Goal: Navigation & Orientation: Find specific page/section

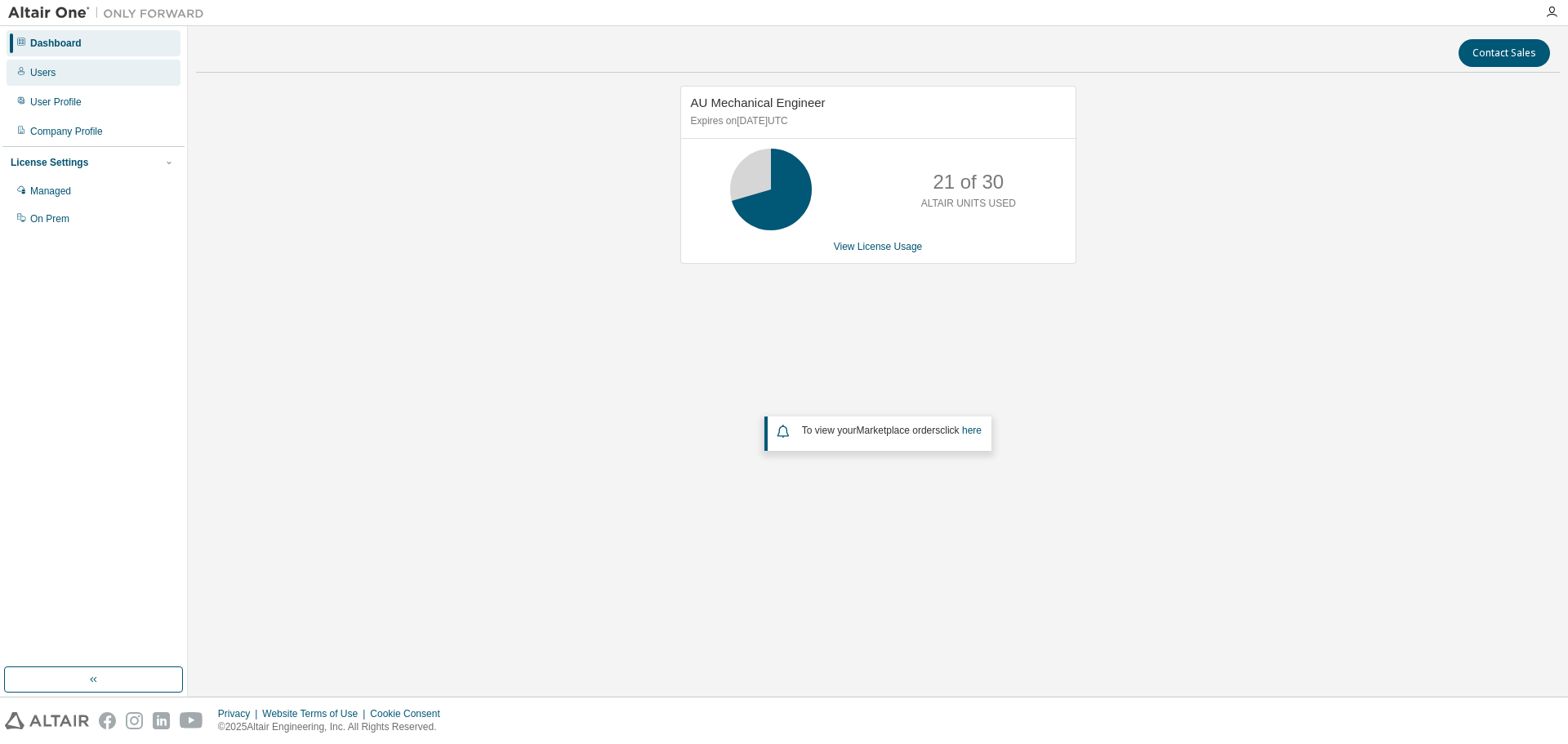
click at [45, 67] on div "Users" at bounding box center [43, 72] width 25 height 13
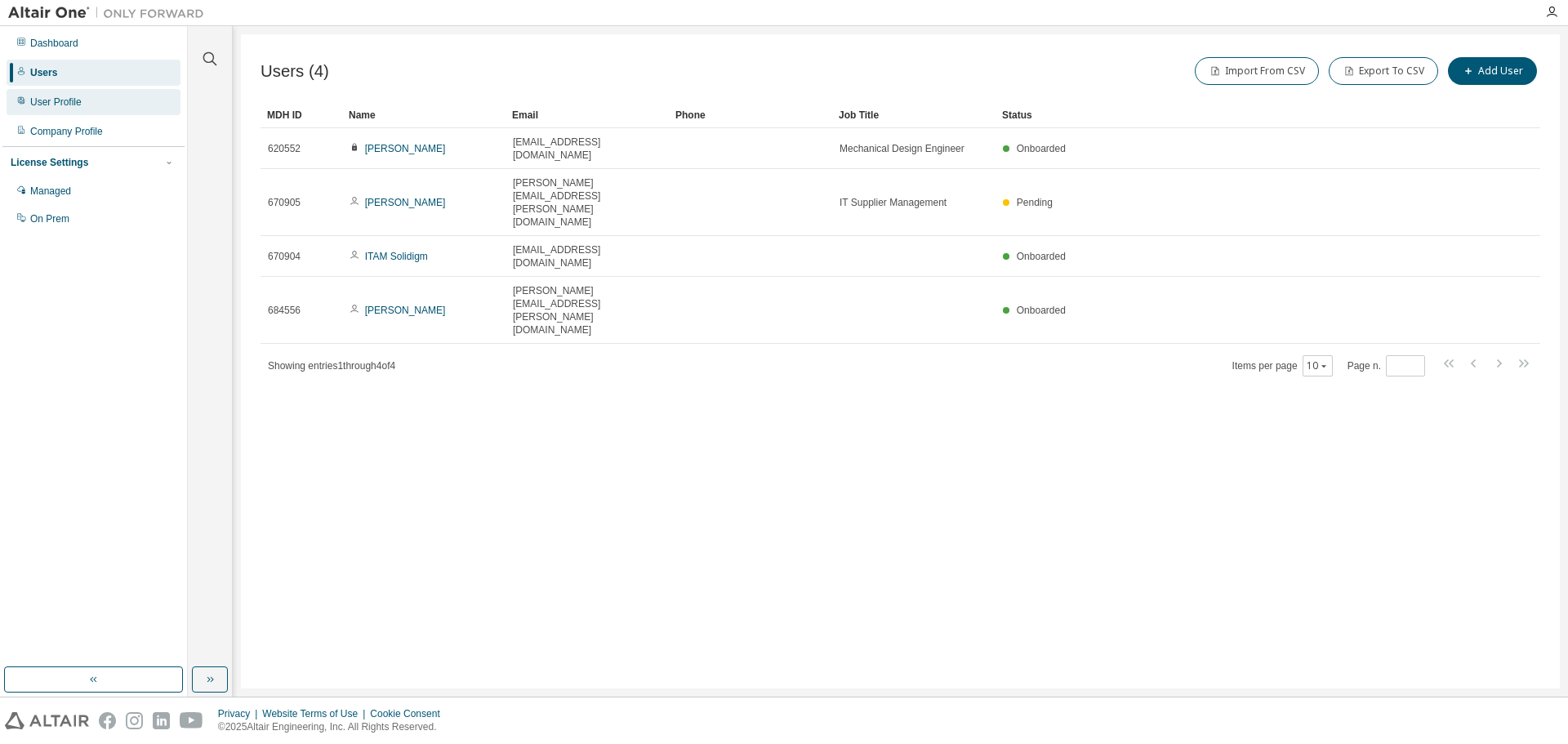
click at [55, 107] on div "User Profile" at bounding box center [56, 102] width 52 height 13
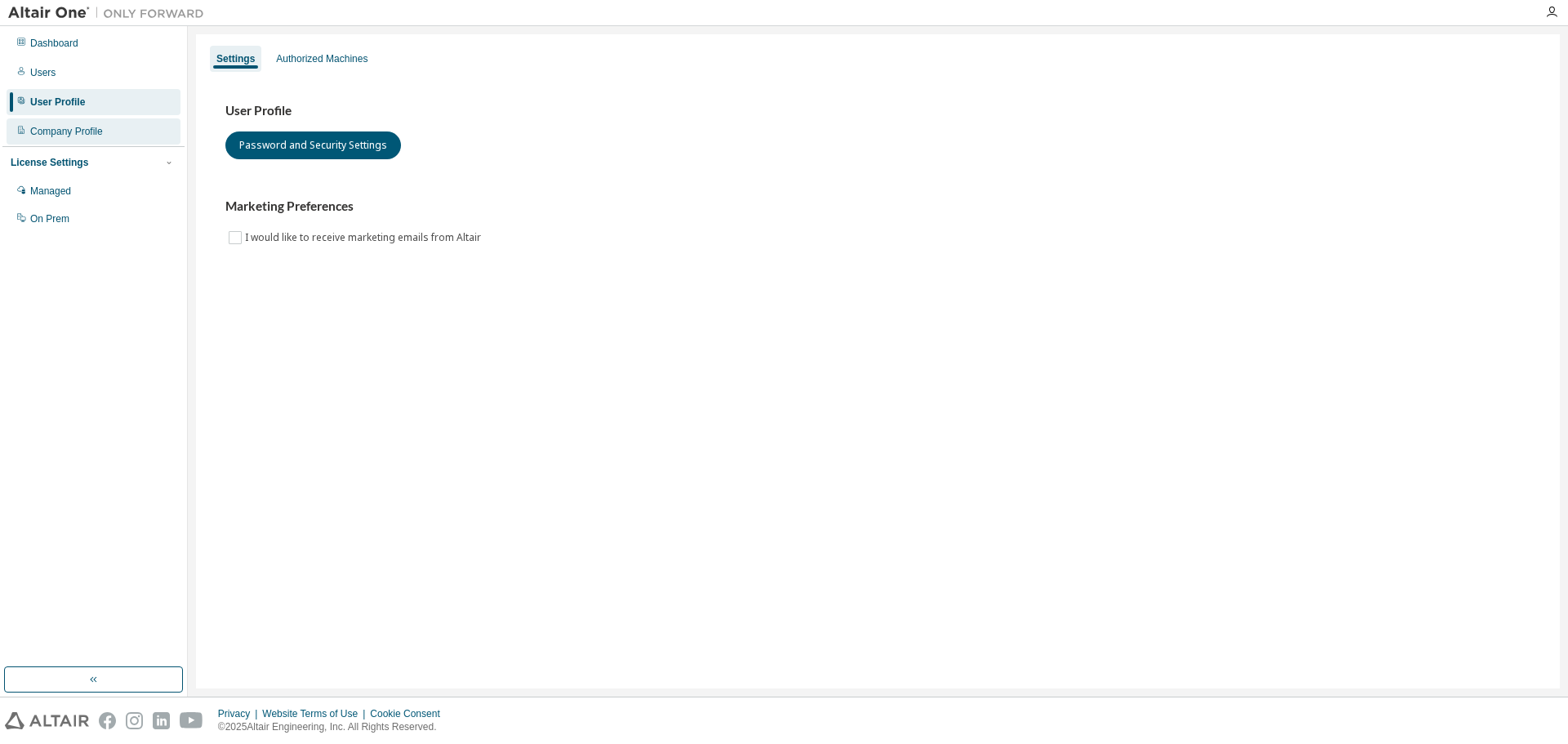
click at [57, 130] on div "Company Profile" at bounding box center [66, 131] width 72 height 13
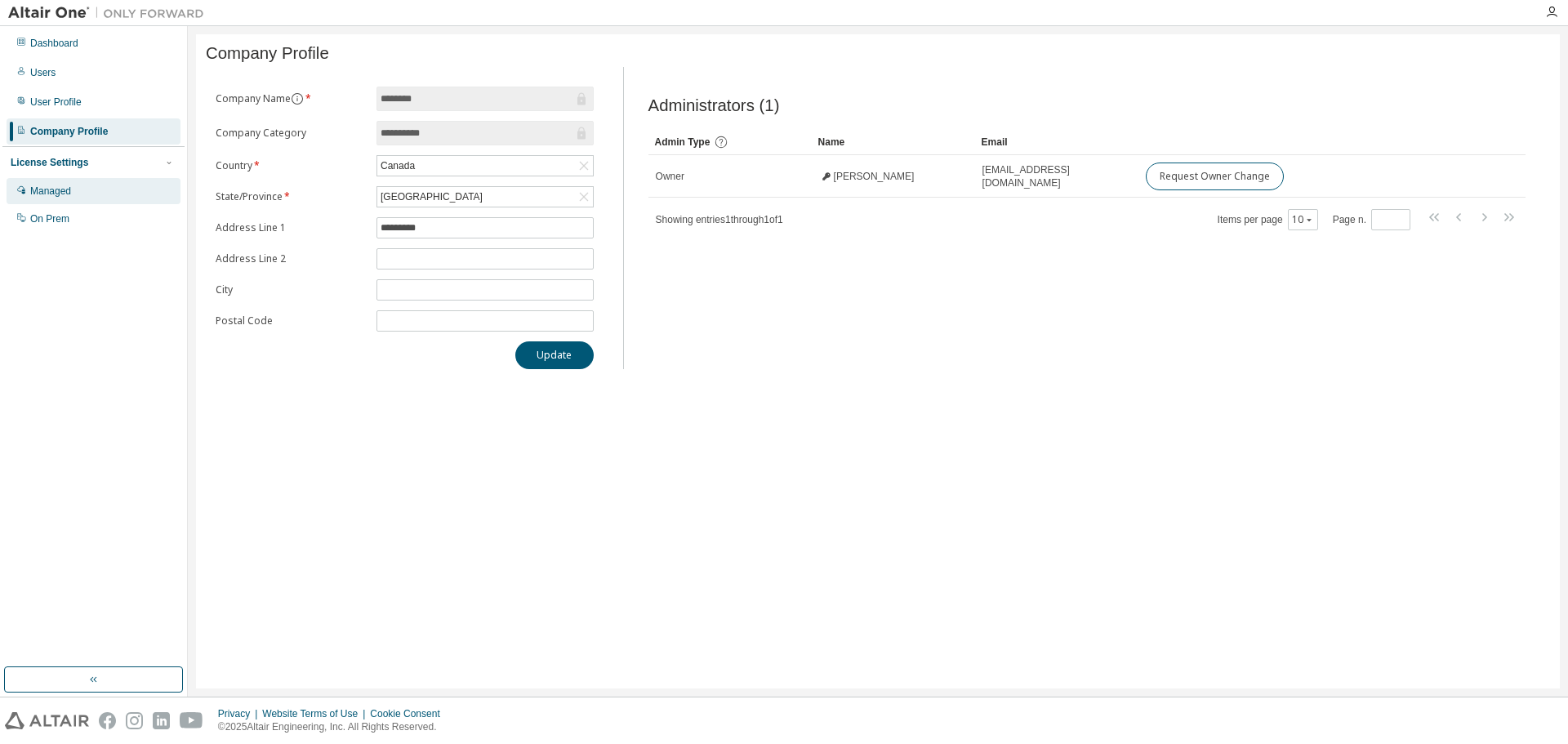
click at [59, 189] on div "Managed" at bounding box center [51, 191] width 41 height 13
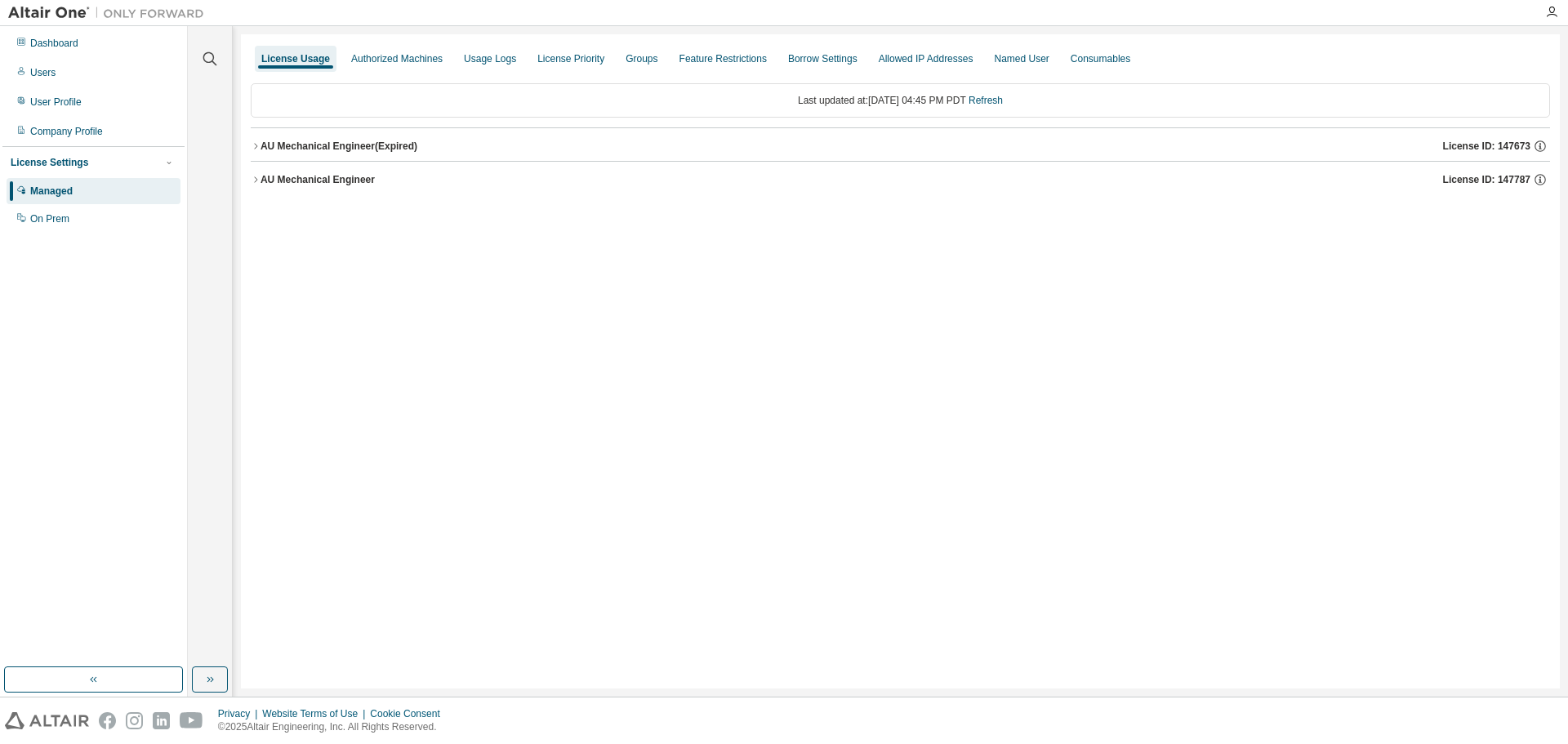
click at [252, 176] on icon "button" at bounding box center [256, 180] width 10 height 10
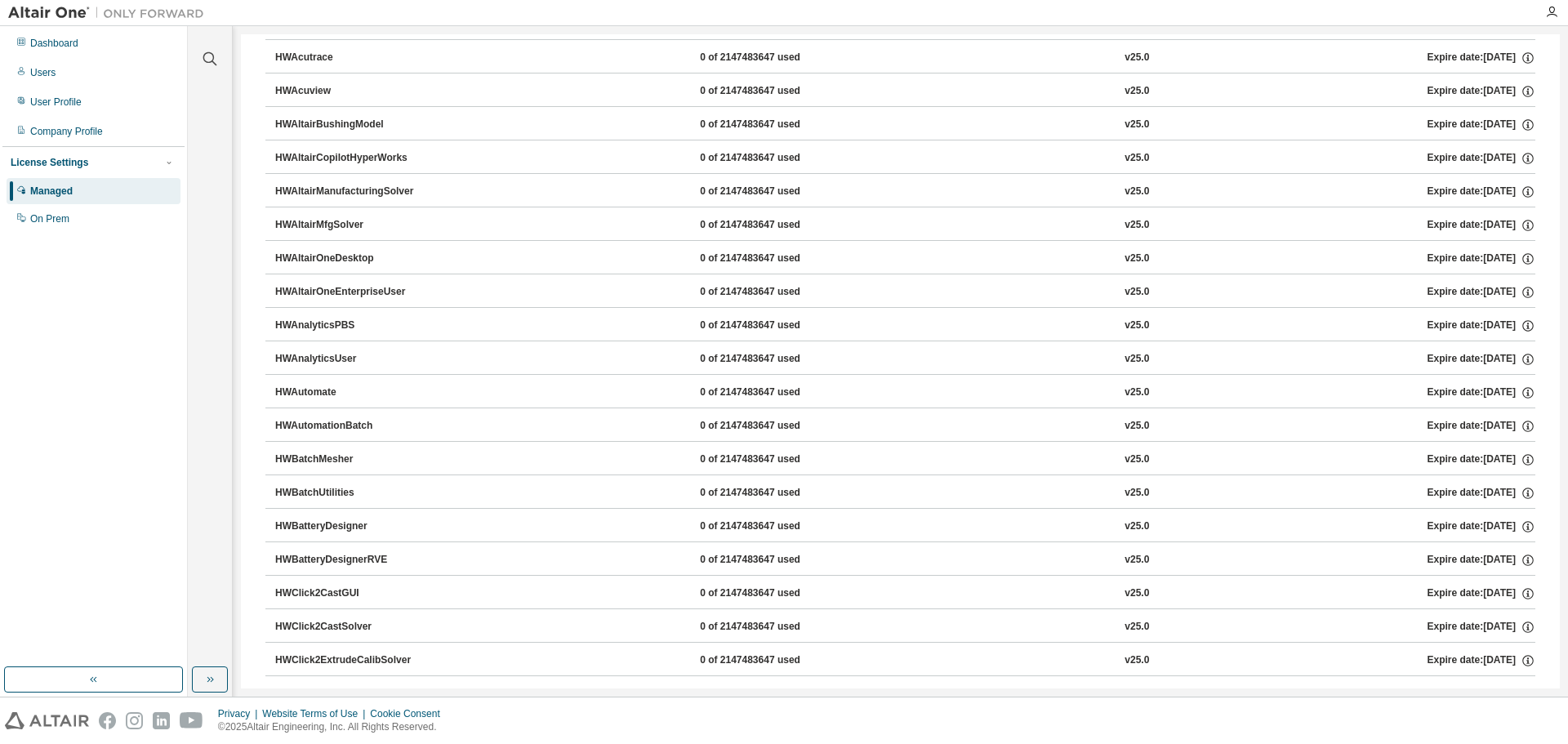
scroll to position [163, 0]
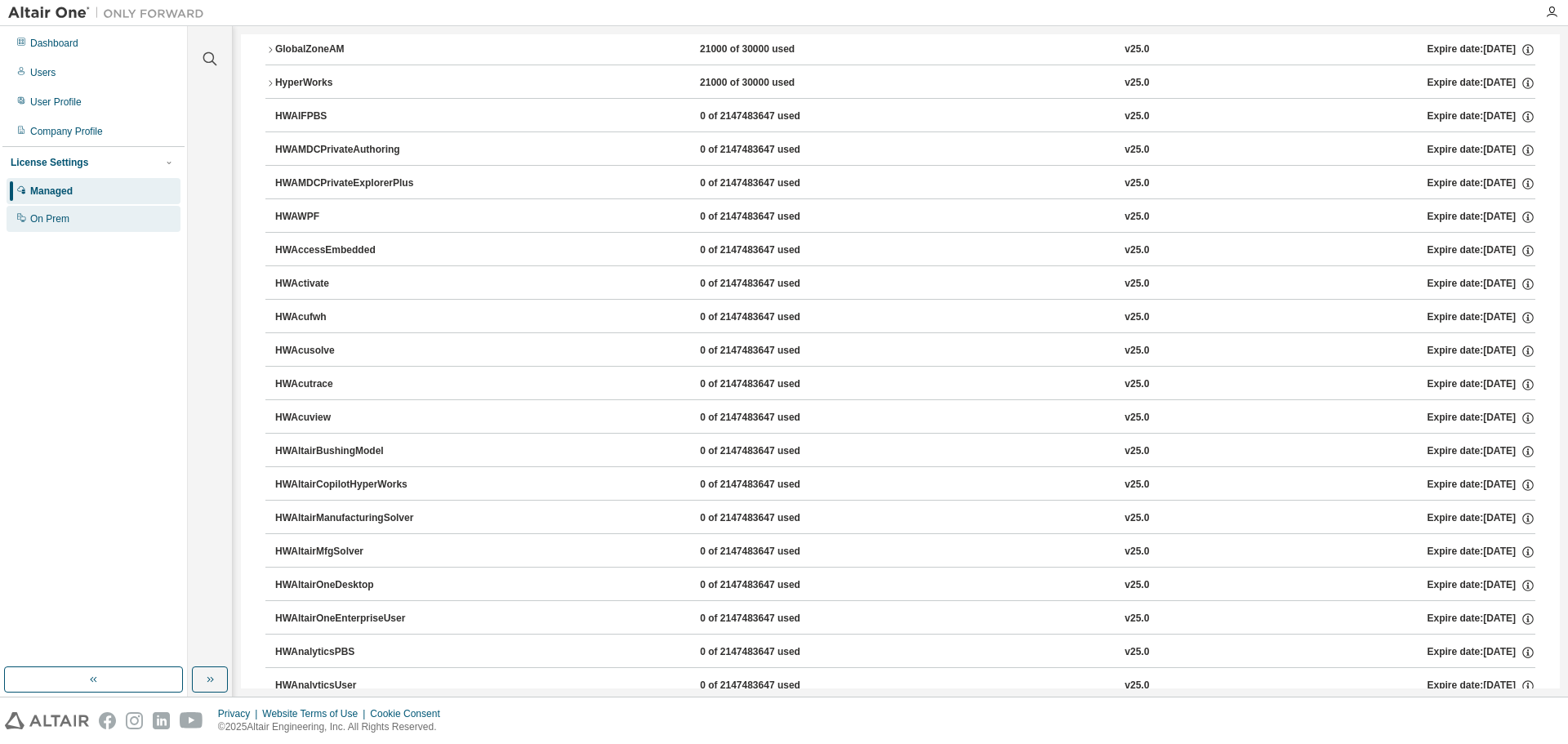
click at [28, 215] on div "On Prem" at bounding box center [93, 218] width 174 height 26
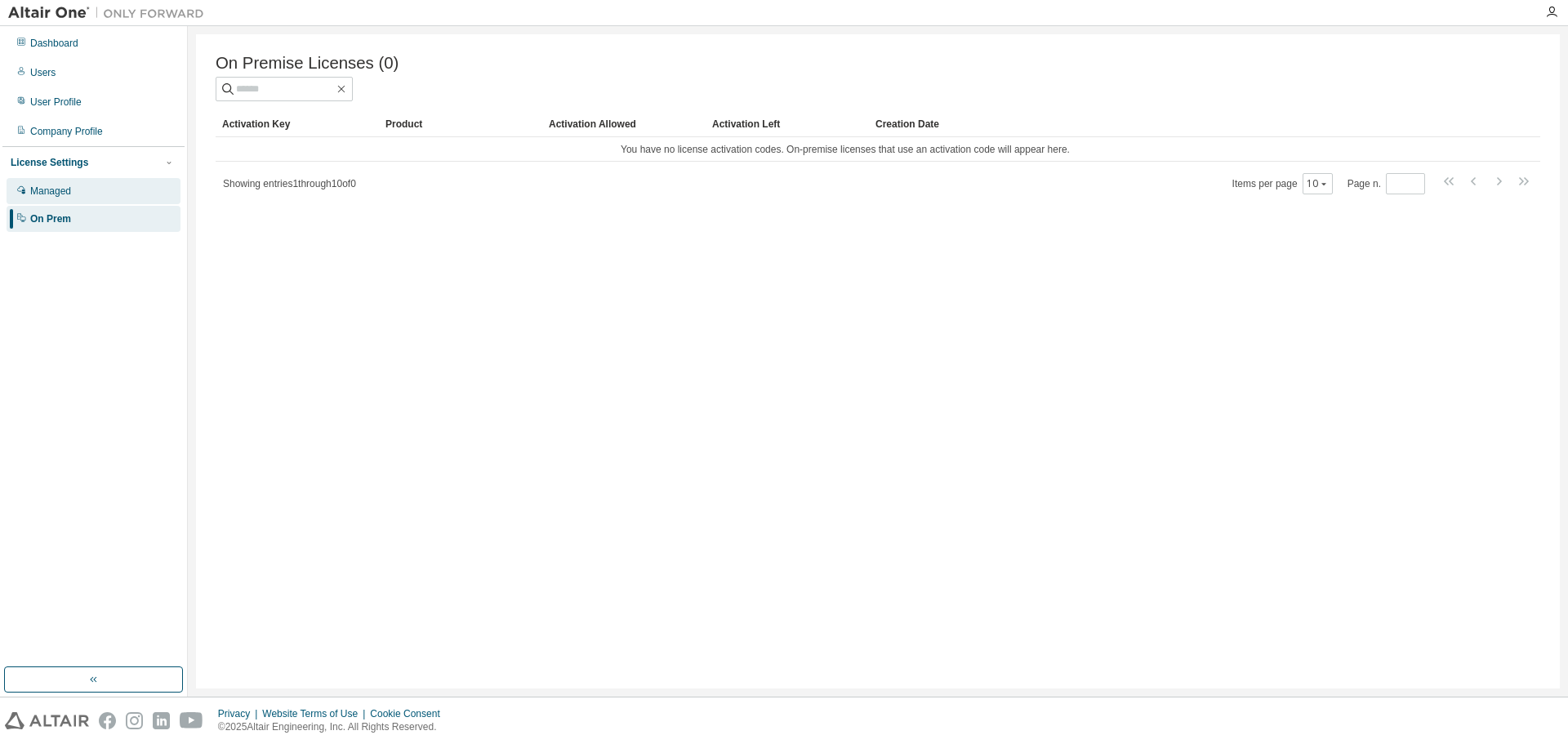
click at [45, 196] on div "Managed" at bounding box center [51, 191] width 41 height 13
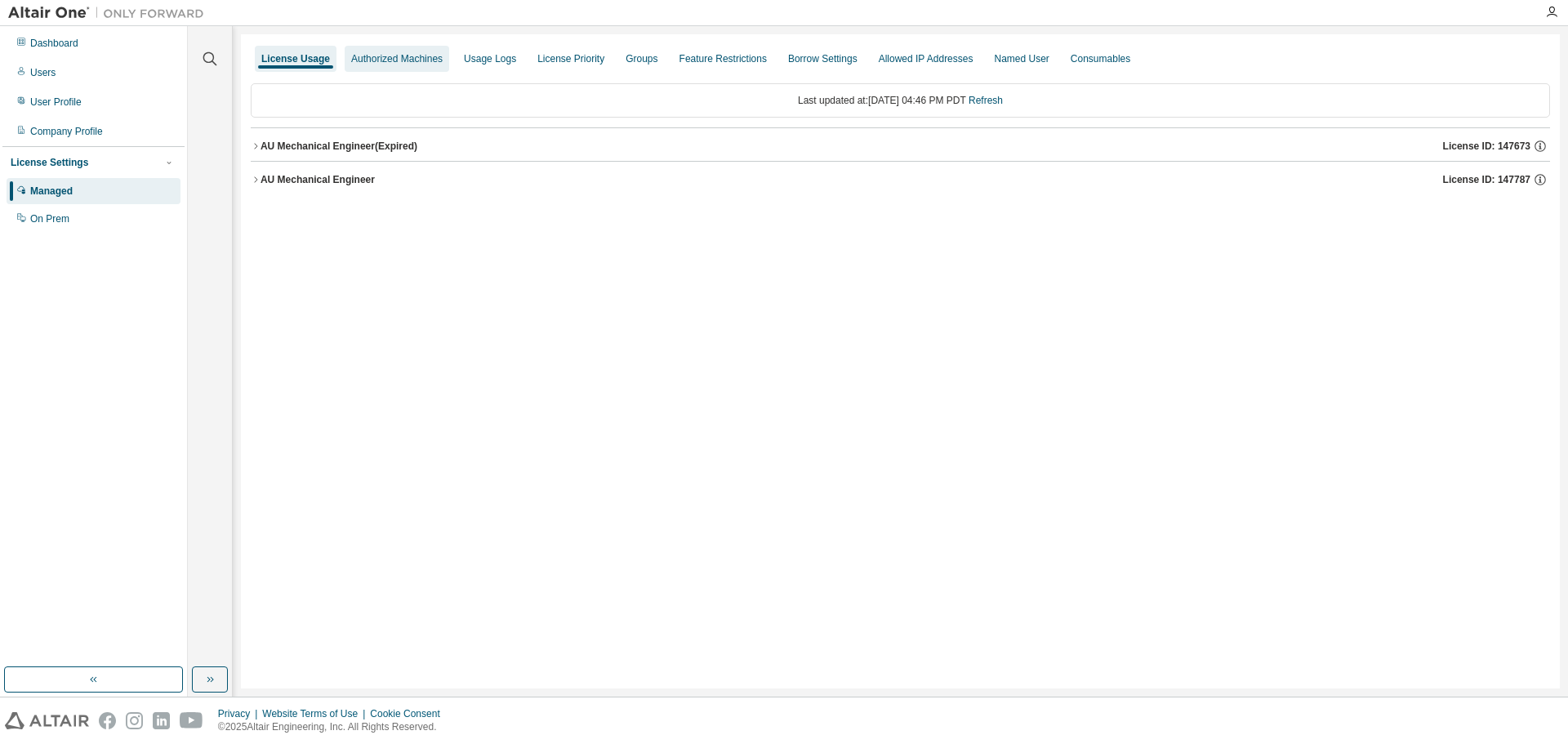
click at [402, 62] on div "Authorized Machines" at bounding box center [397, 59] width 91 height 13
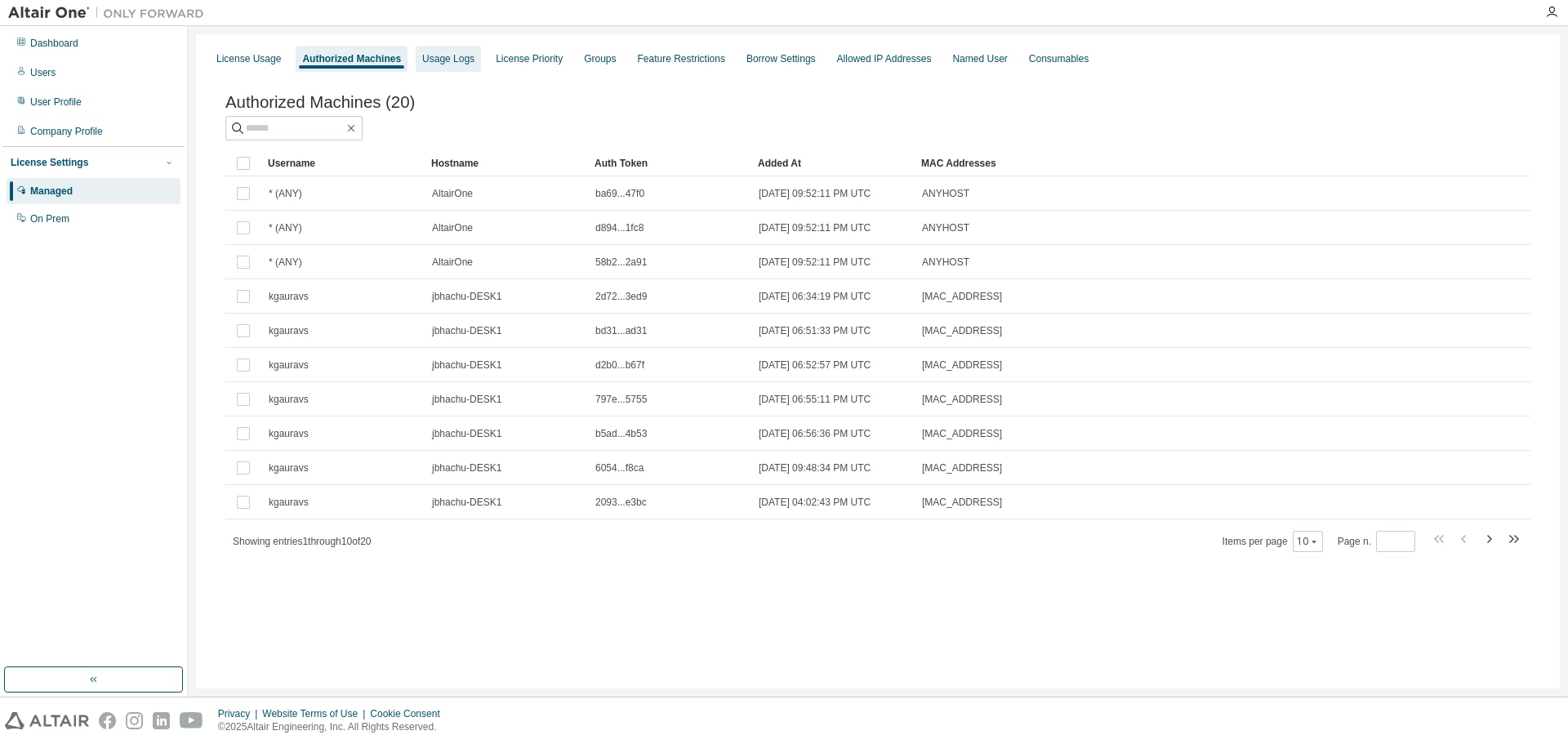
click at [446, 62] on div "Usage Logs" at bounding box center [449, 59] width 53 height 13
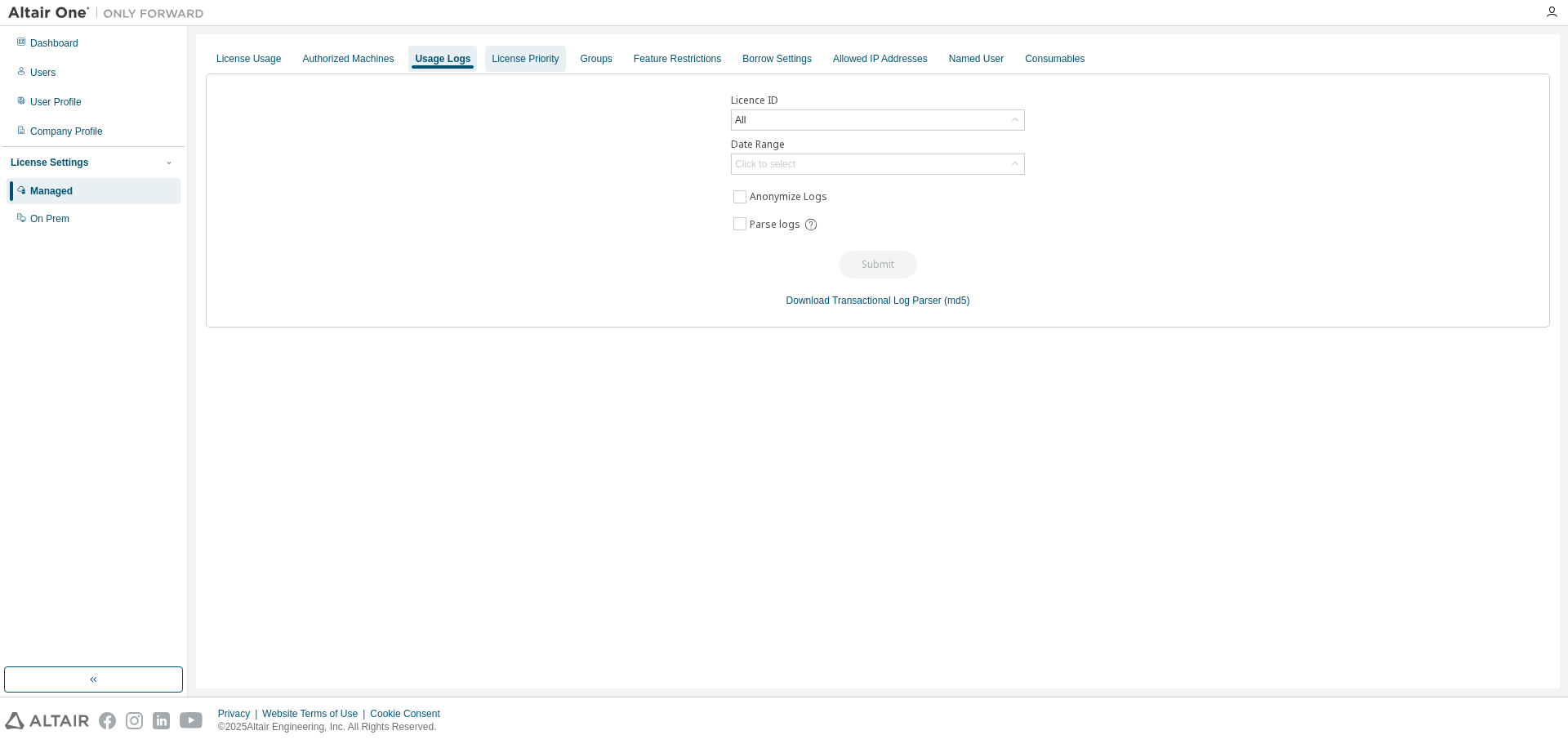
click at [519, 60] on div "License Priority" at bounding box center [524, 59] width 67 height 13
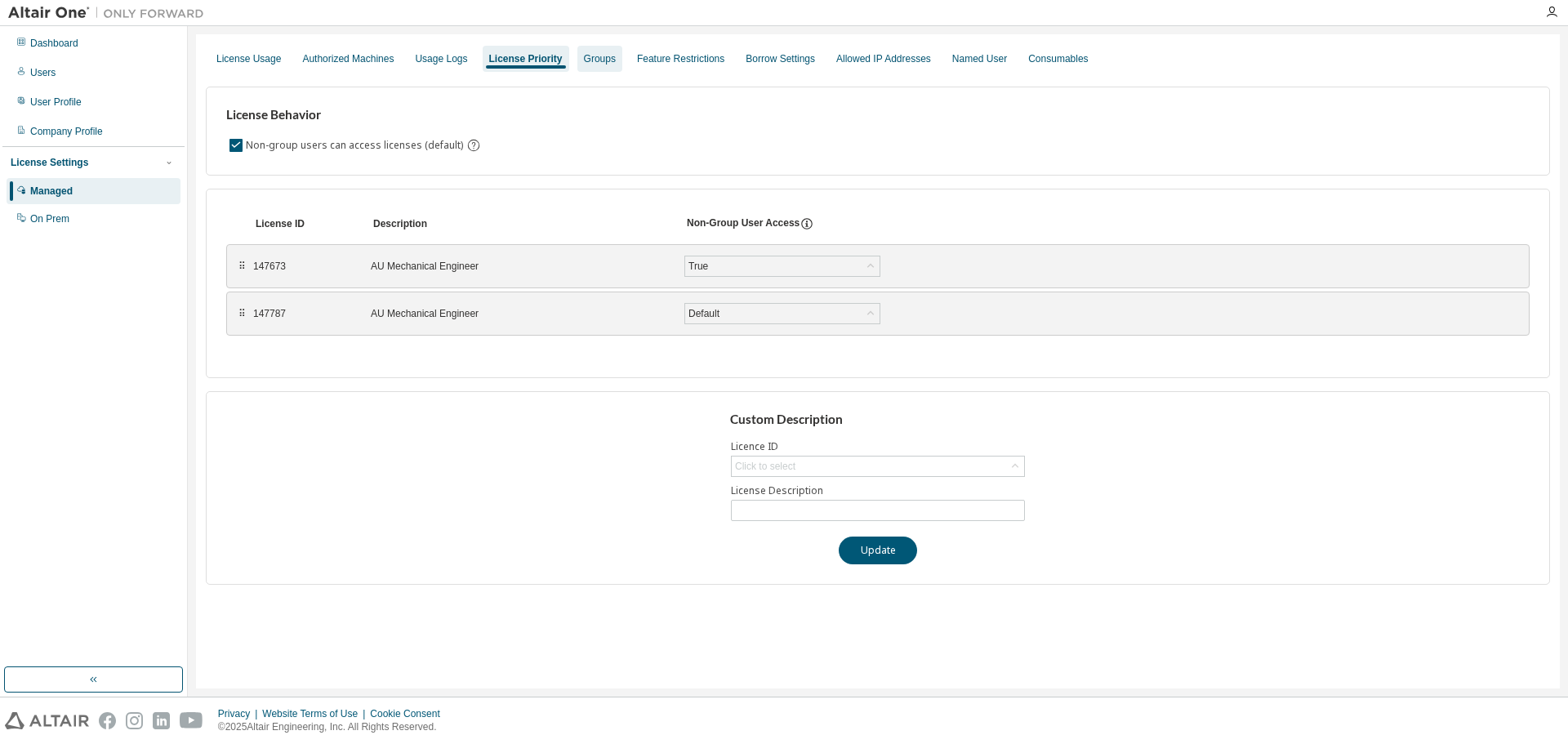
click at [577, 59] on div "Groups" at bounding box center [600, 58] width 45 height 26
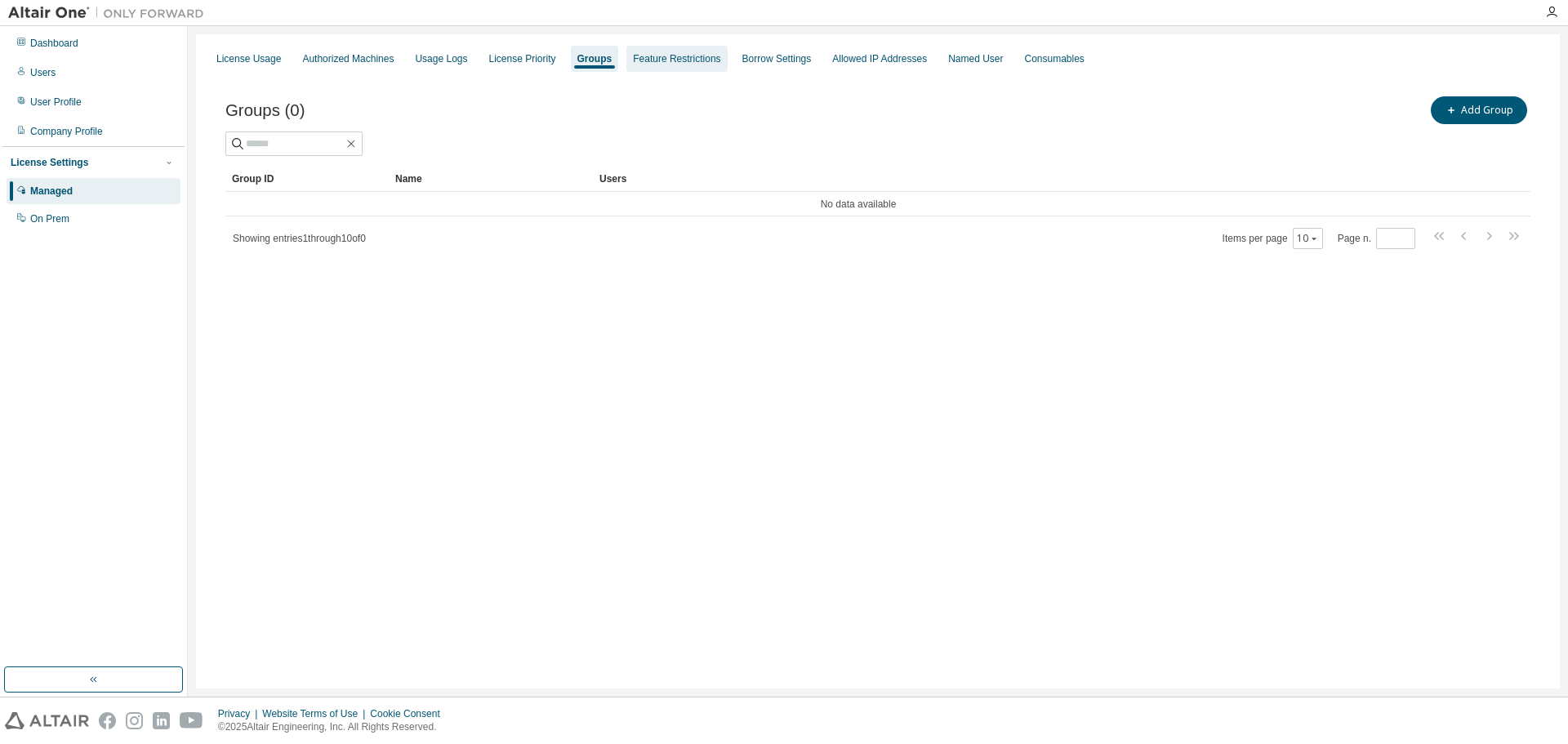
click at [671, 66] on div "Feature Restrictions" at bounding box center [676, 58] width 100 height 26
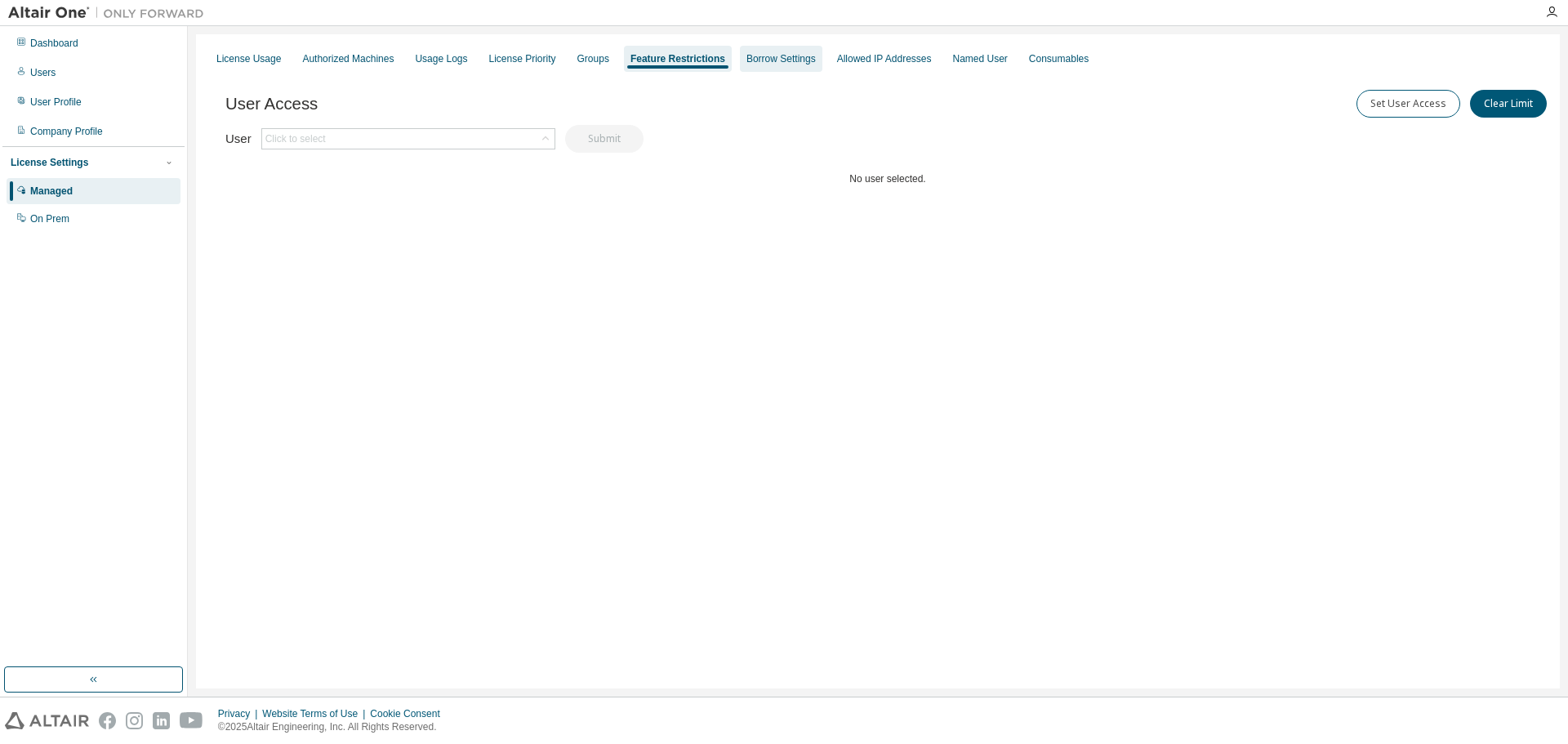
click at [750, 65] on div "Borrow Settings" at bounding box center [781, 58] width 82 height 26
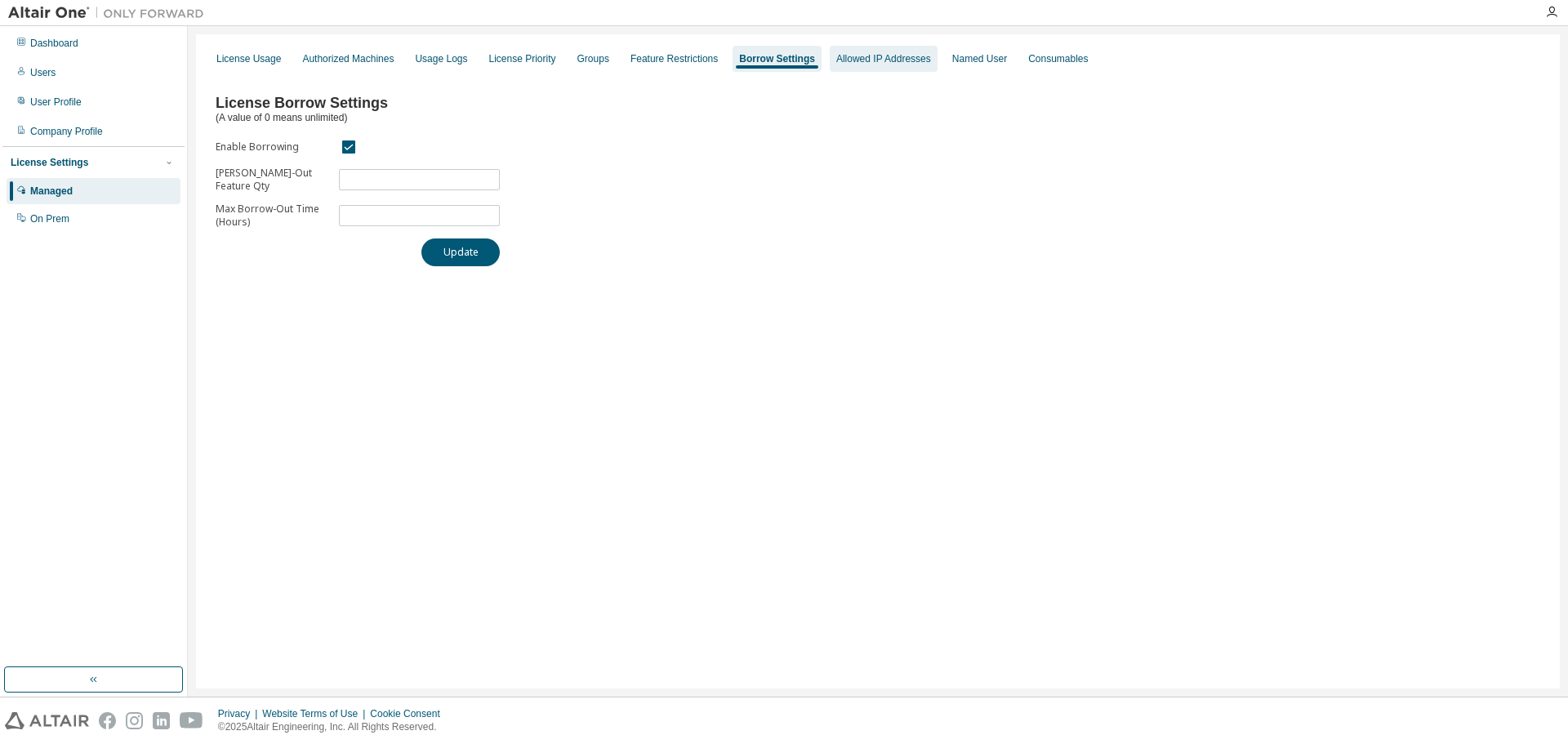
click at [831, 65] on div "Allowed IP Addresses" at bounding box center [884, 58] width 108 height 26
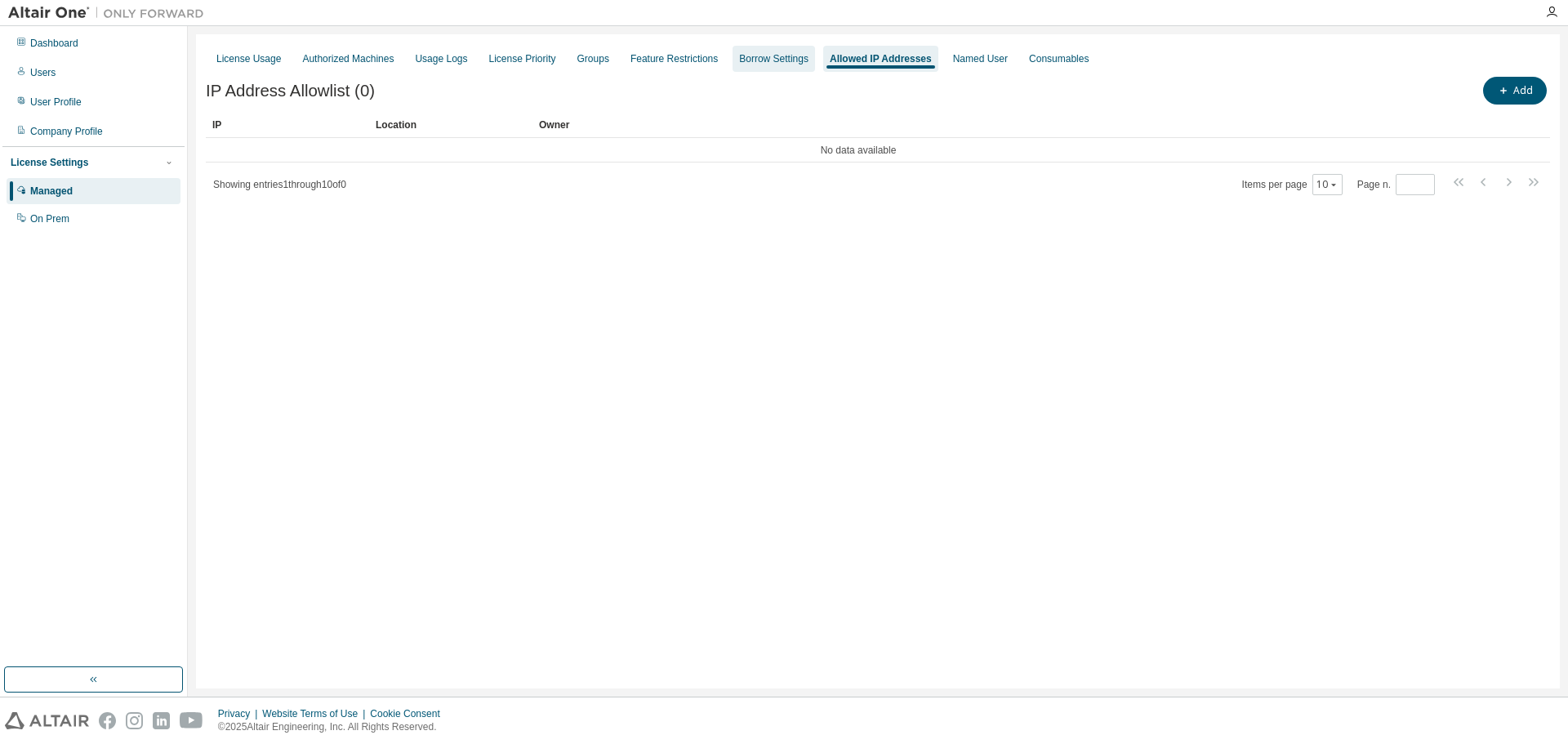
click at [751, 63] on div "Borrow Settings" at bounding box center [774, 59] width 70 height 13
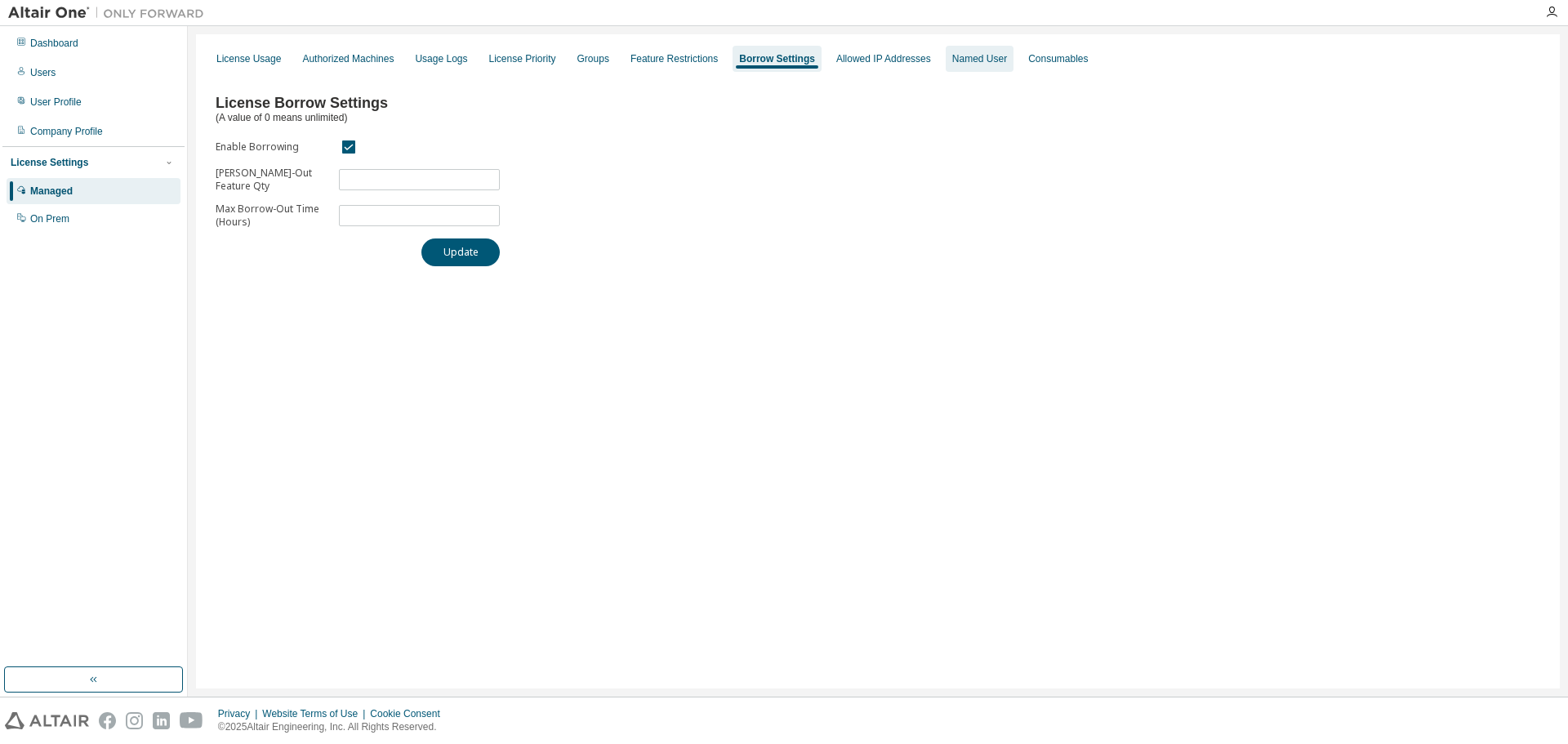
click at [952, 55] on div "Named User" at bounding box center [979, 59] width 55 height 13
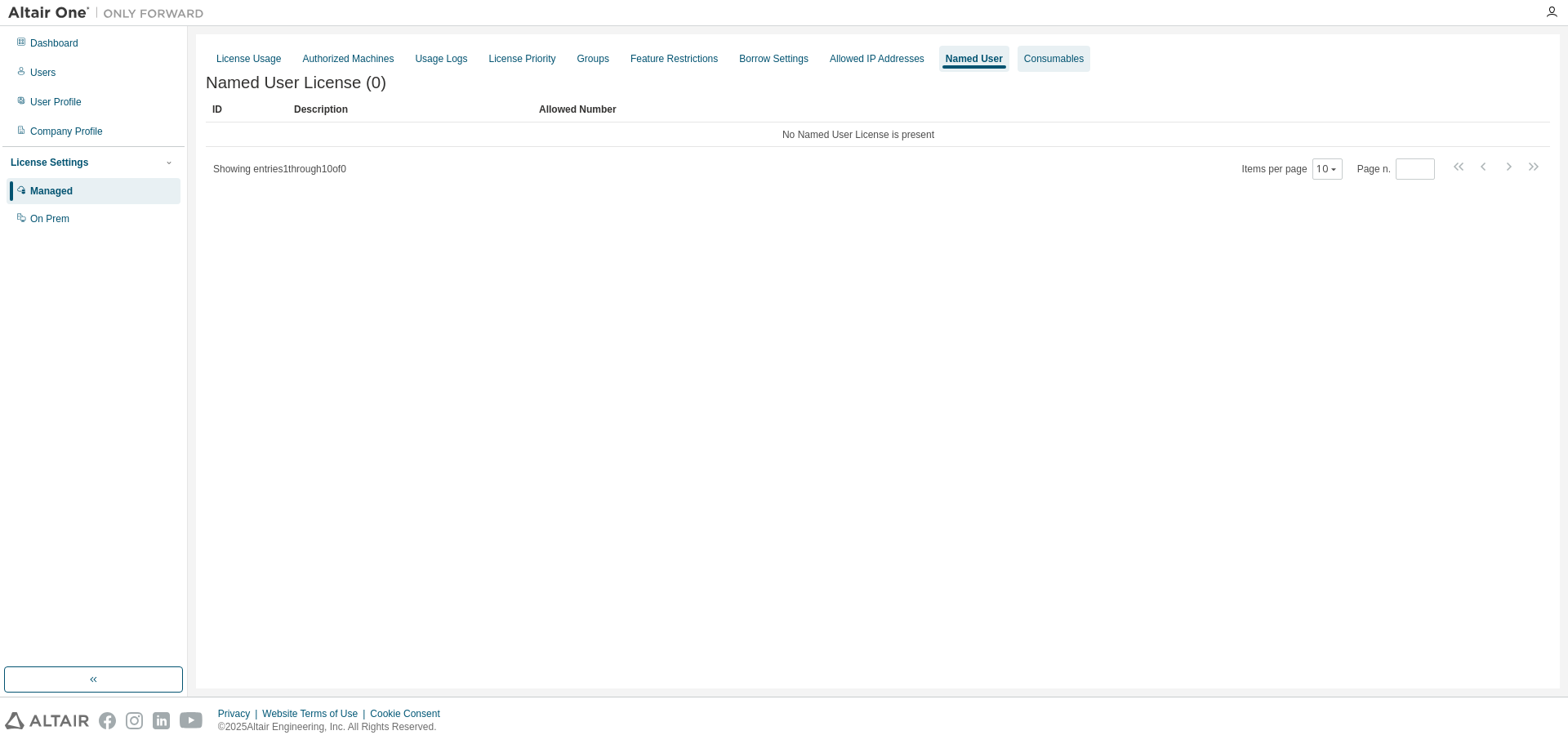
click at [1030, 52] on div "Consumables" at bounding box center [1053, 58] width 72 height 26
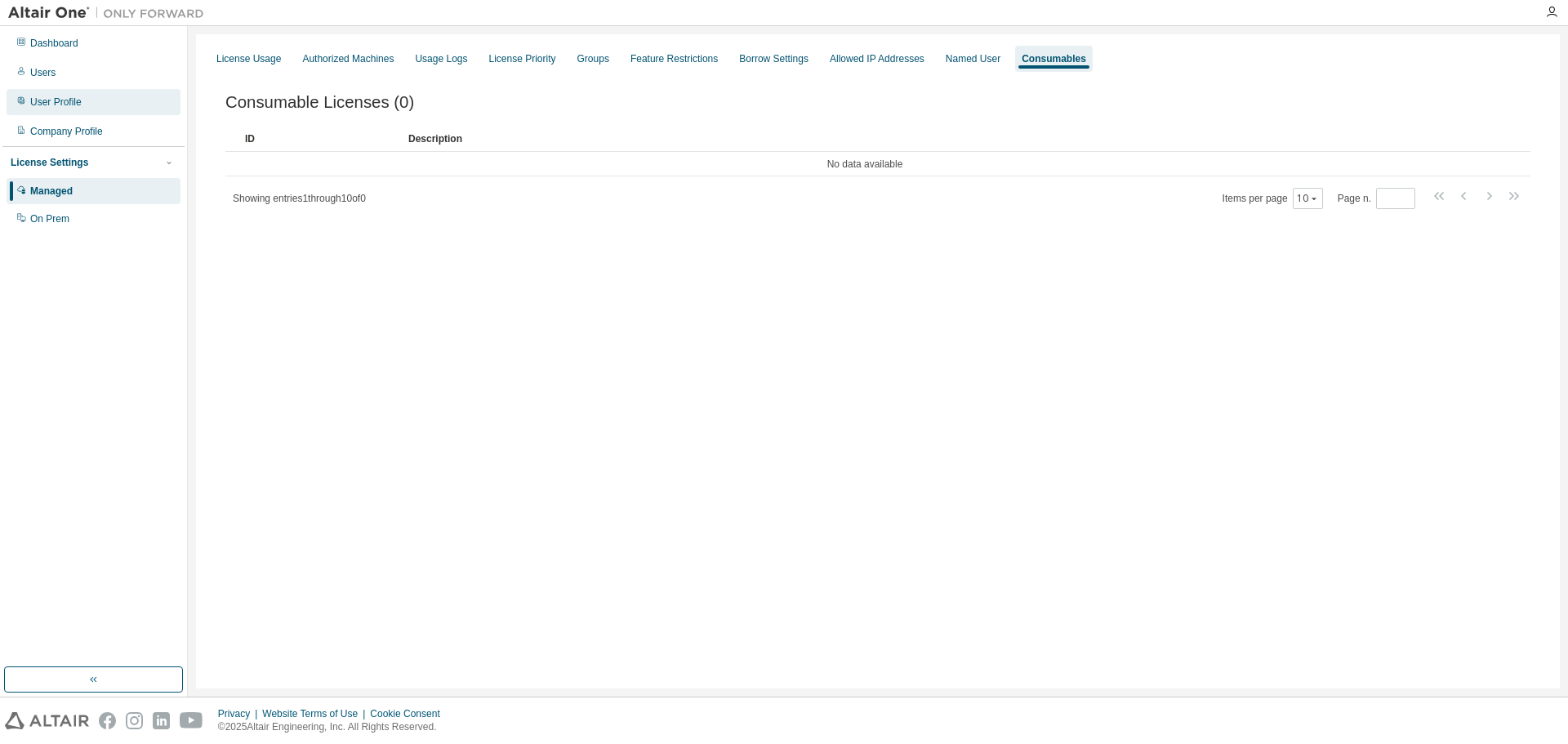
click at [56, 106] on div "User Profile" at bounding box center [56, 102] width 52 height 13
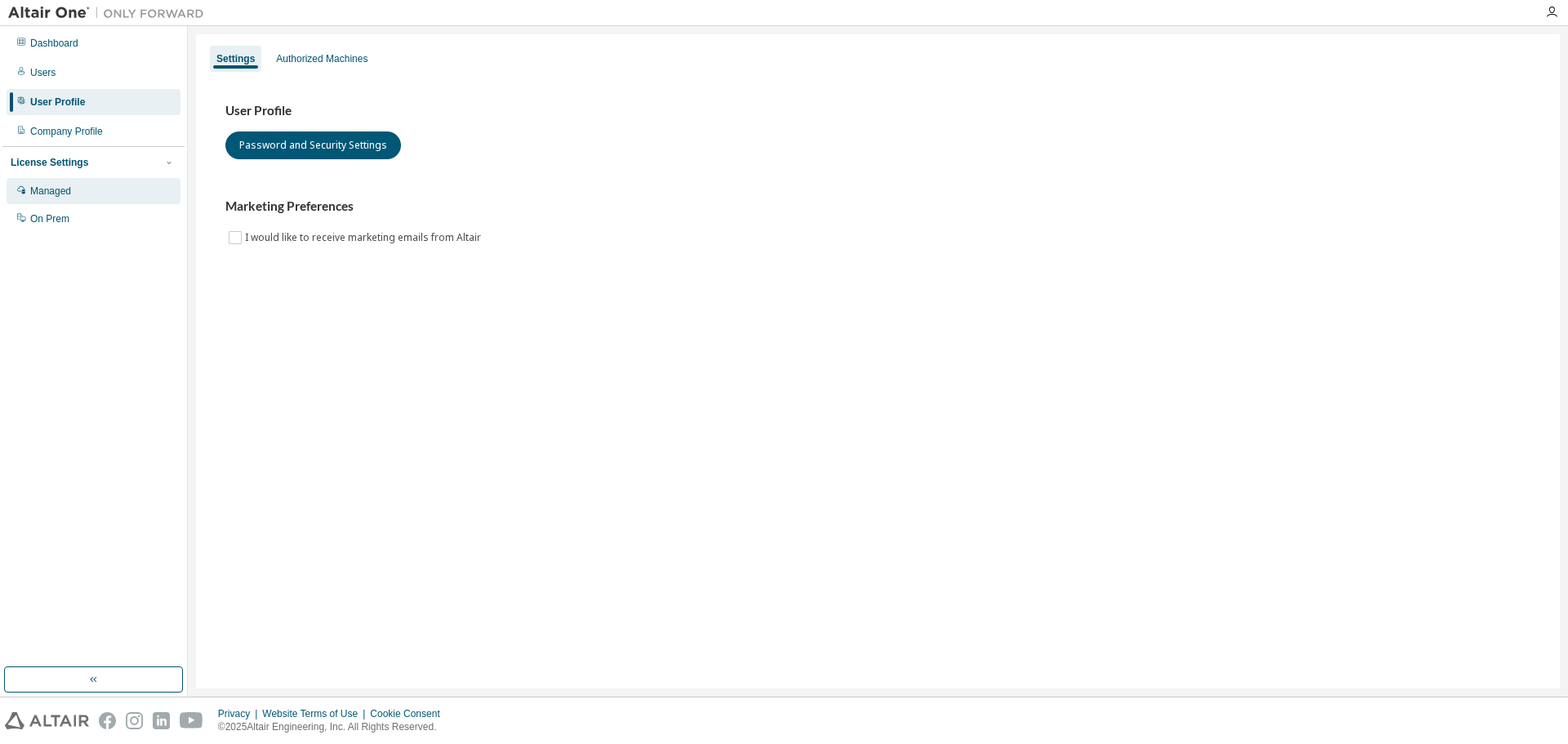
click at [50, 188] on div "Managed" at bounding box center [51, 191] width 41 height 13
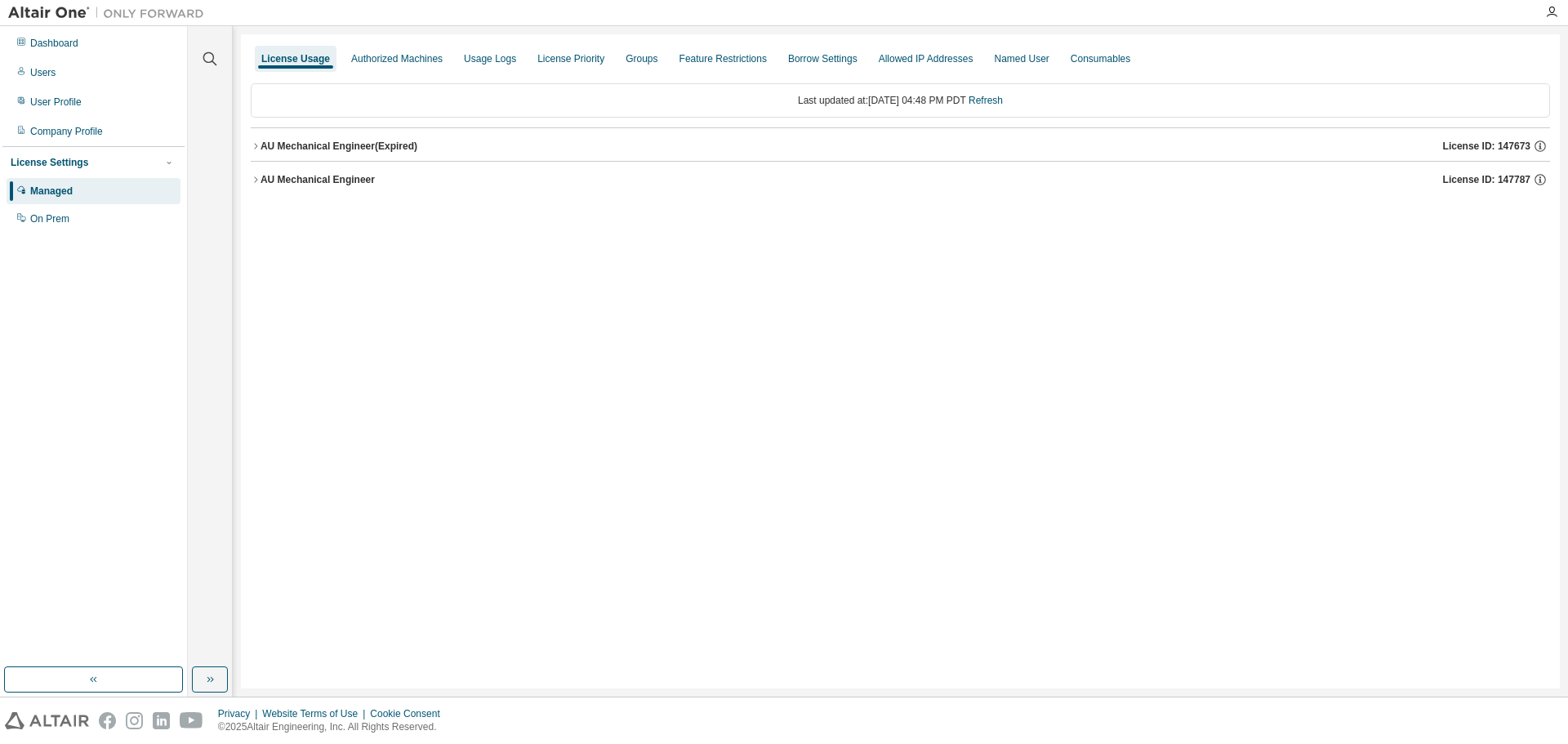
click at [468, 186] on div "AU Mechanical Engineer License ID: 147787" at bounding box center [905, 180] width 1289 height 14
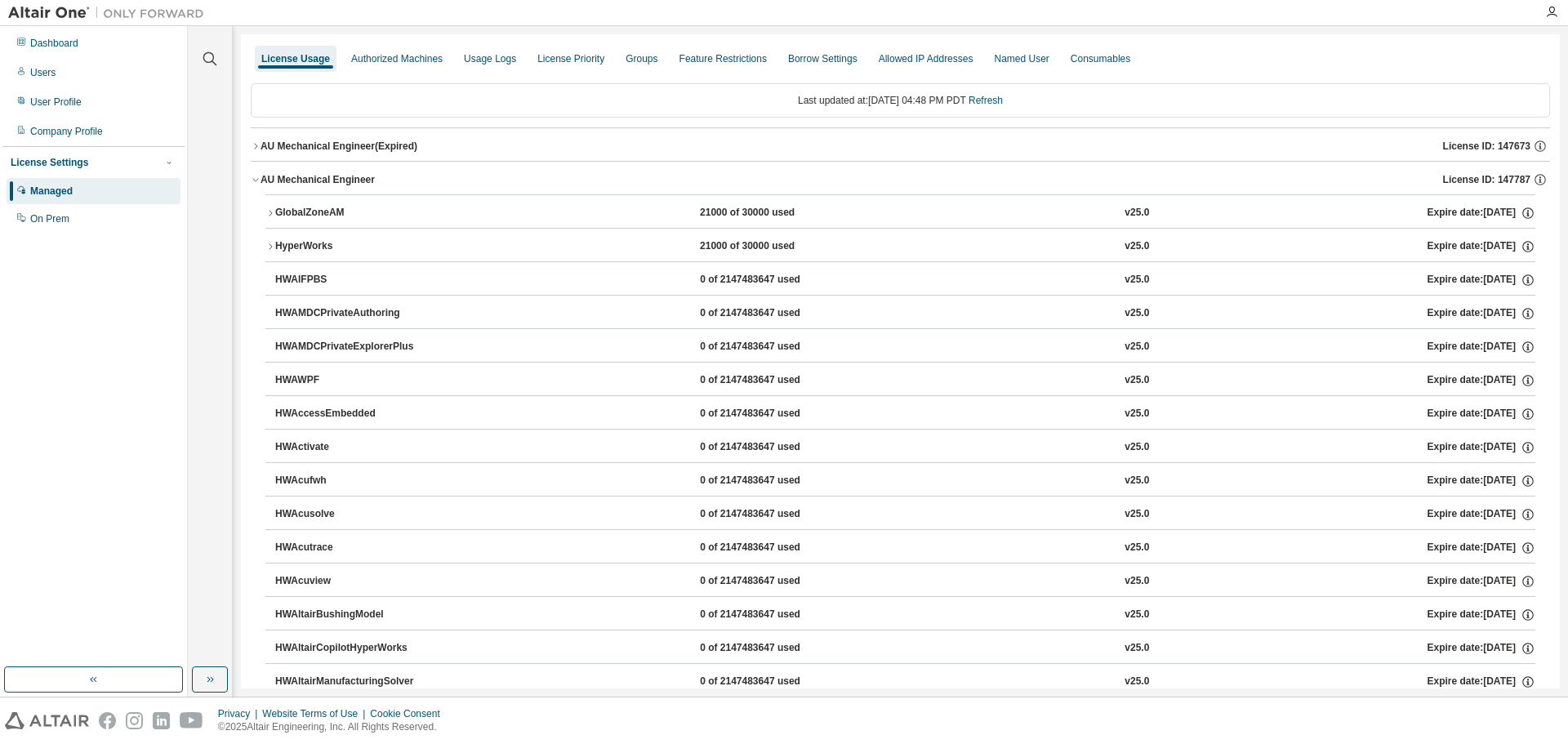
click at [271, 247] on icon "button" at bounding box center [270, 247] width 10 height 10
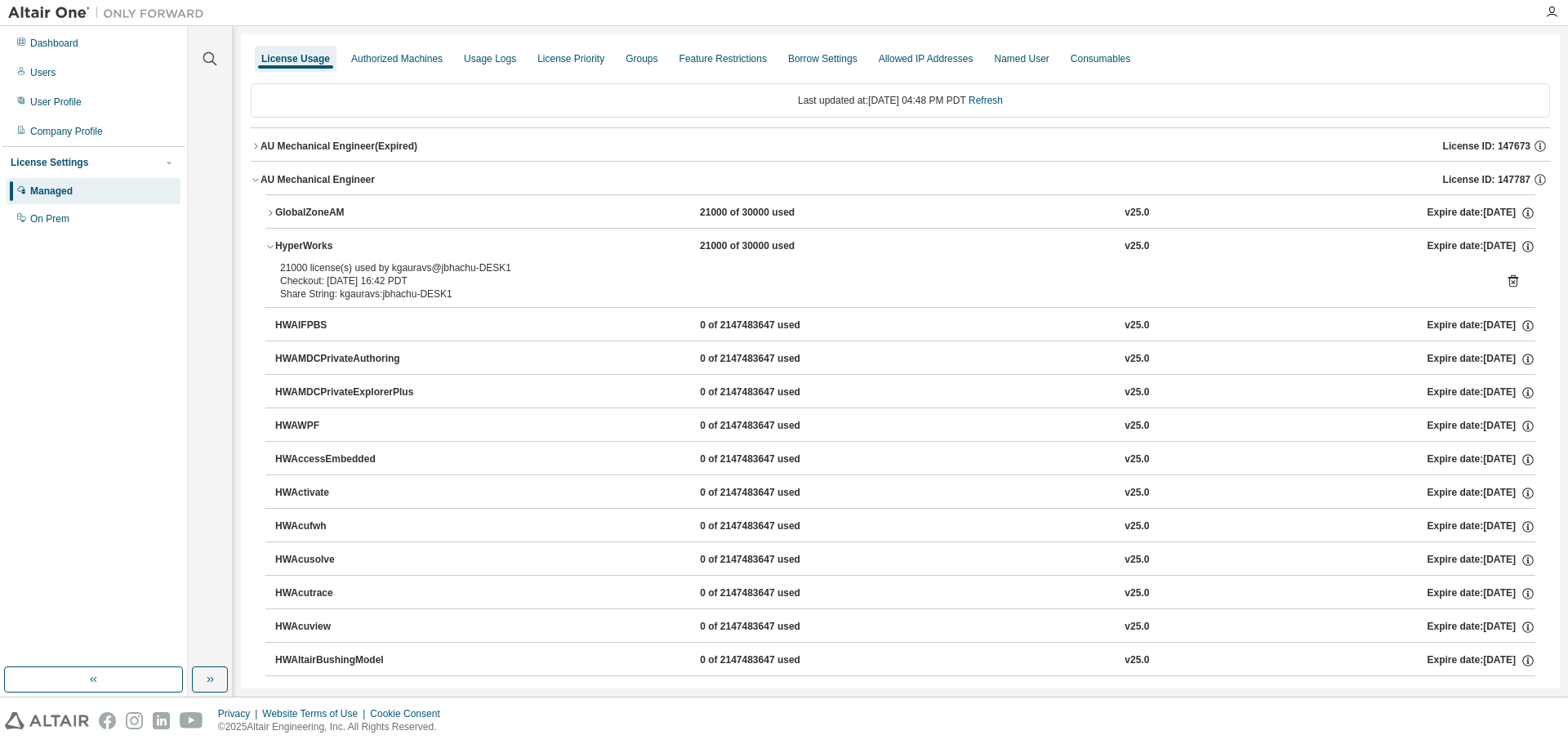
click at [271, 247] on icon "button" at bounding box center [270, 247] width 5 height 4
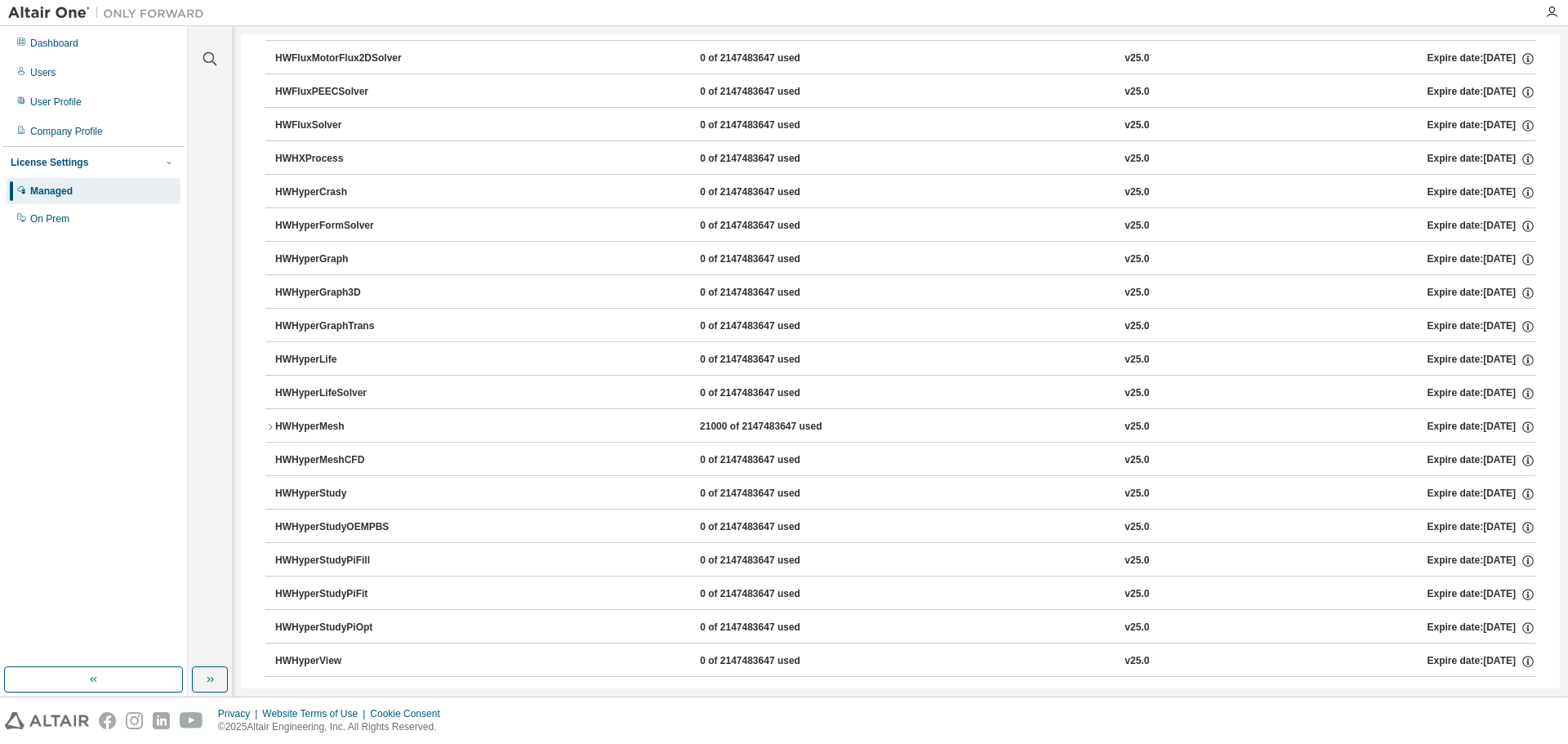
scroll to position [2156, 0]
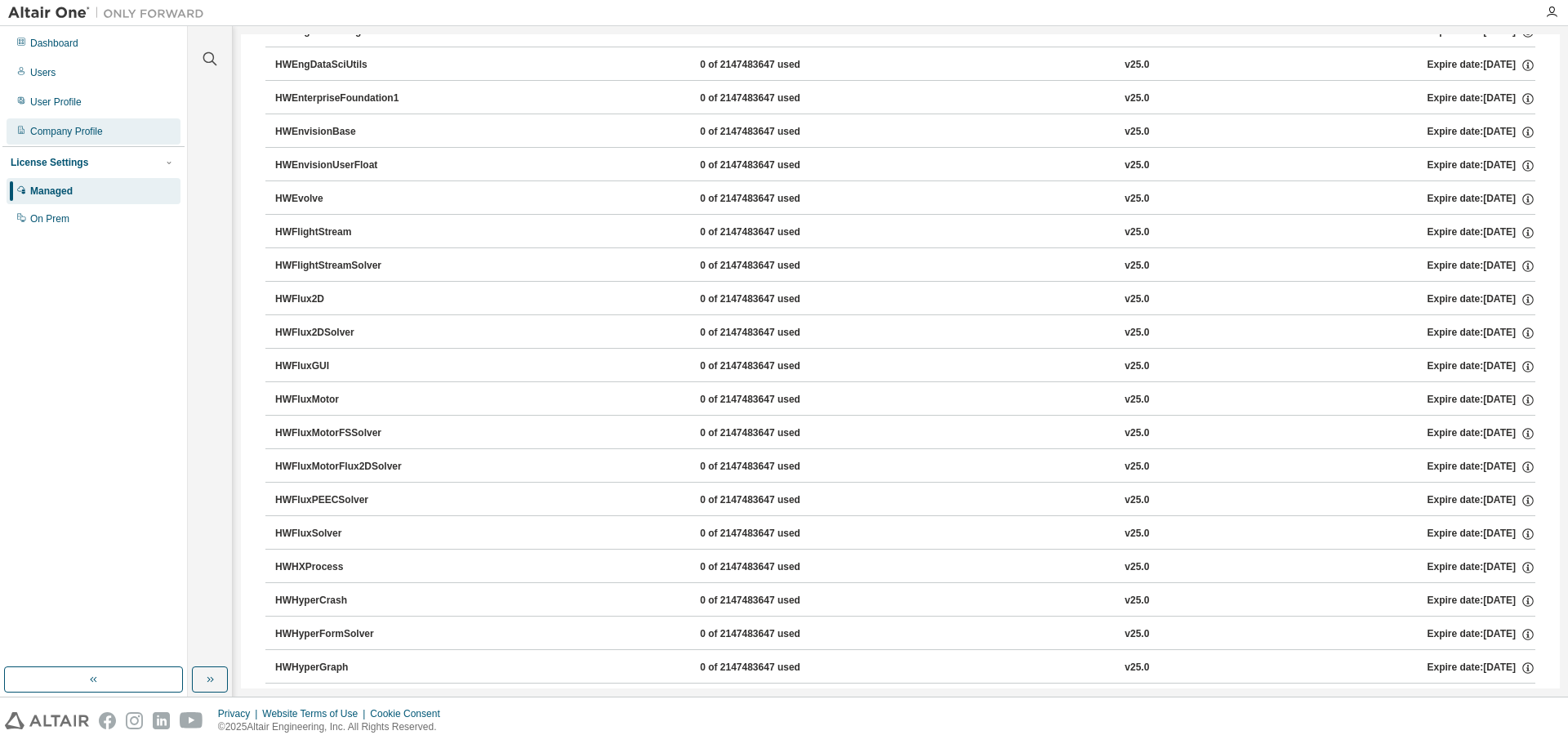
click at [68, 130] on div "Company Profile" at bounding box center [66, 131] width 72 height 13
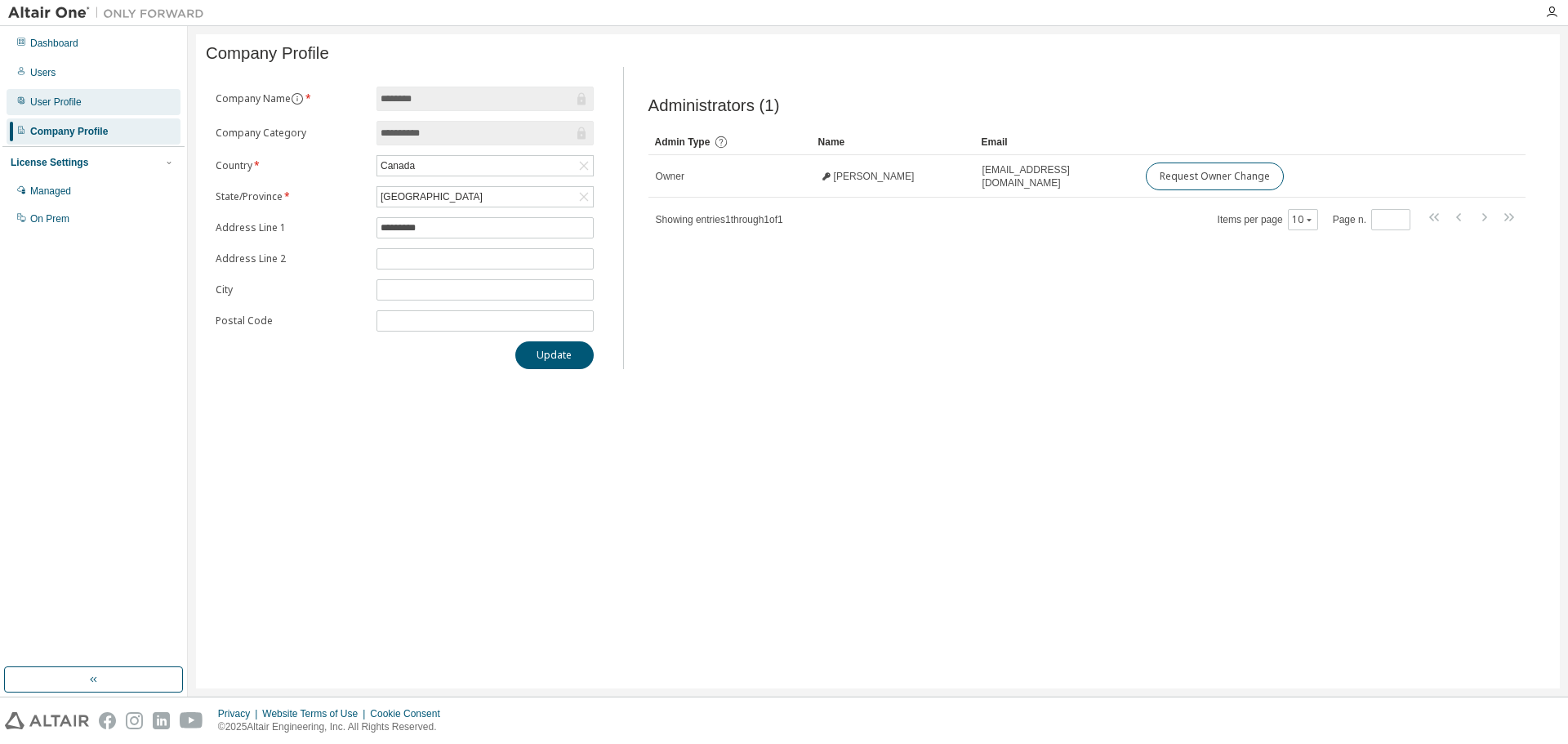
click at [65, 106] on div "User Profile" at bounding box center [56, 102] width 52 height 13
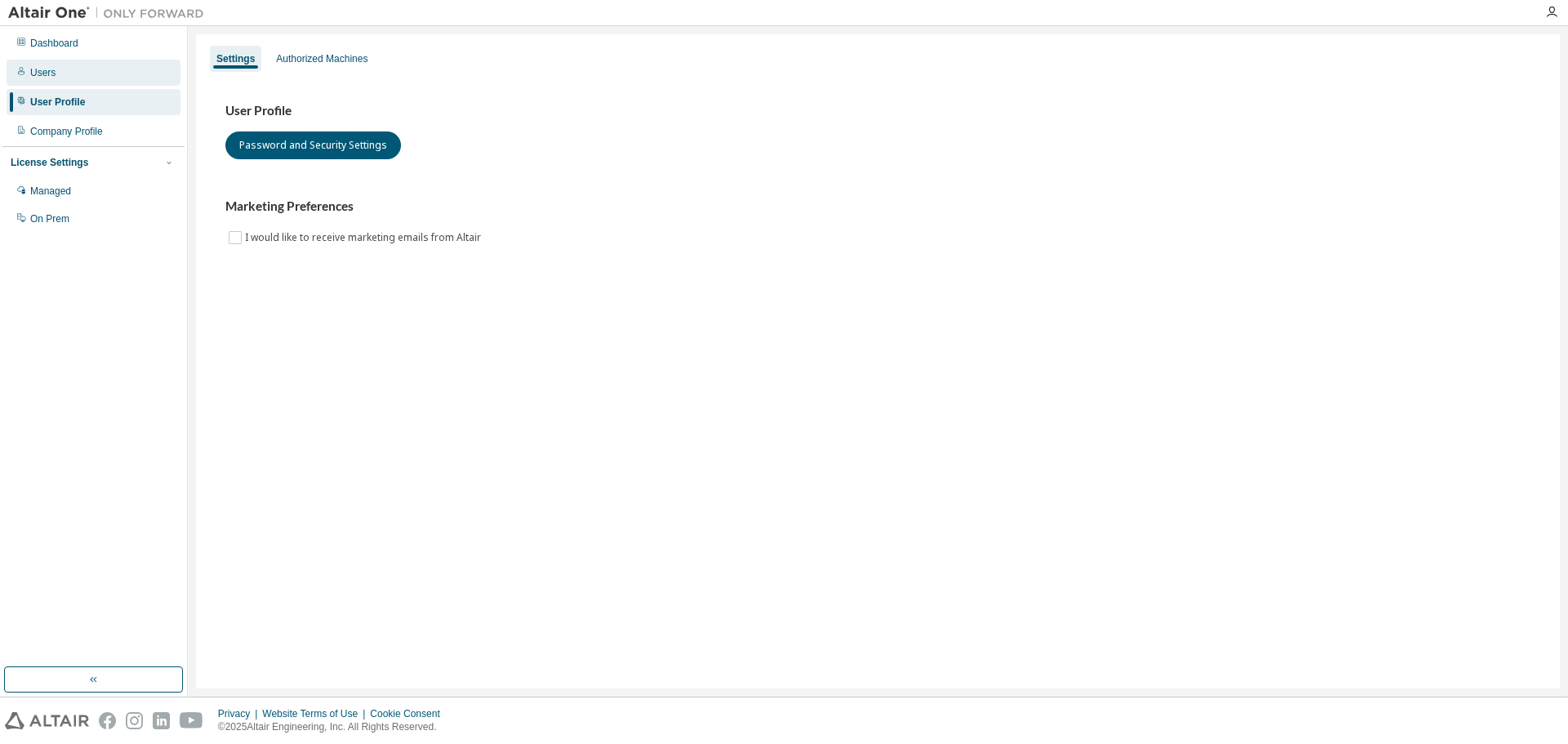
click at [46, 71] on div "Users" at bounding box center [43, 72] width 25 height 13
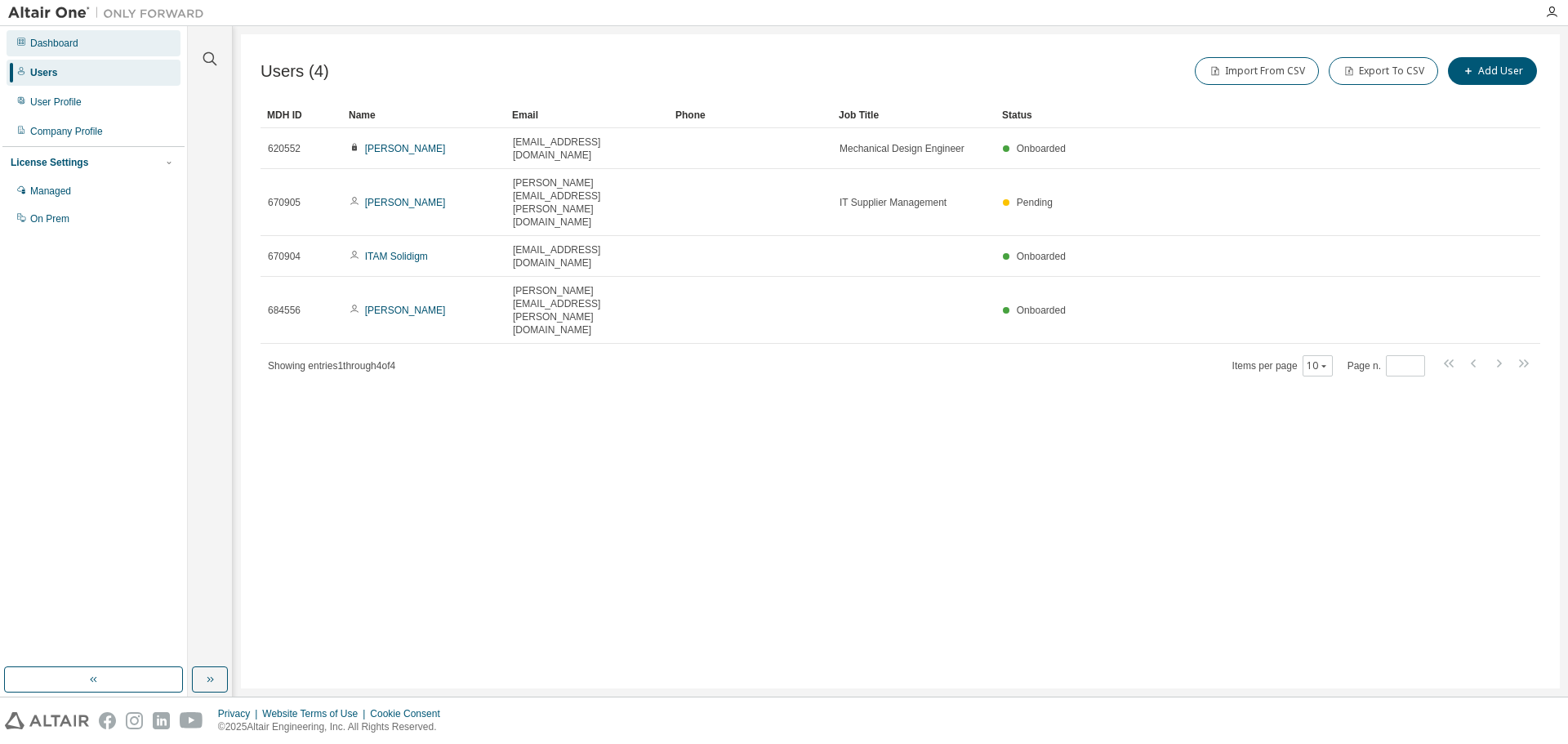
click at [38, 41] on div "Dashboard" at bounding box center [55, 43] width 48 height 13
